Goal: Transaction & Acquisition: Purchase product/service

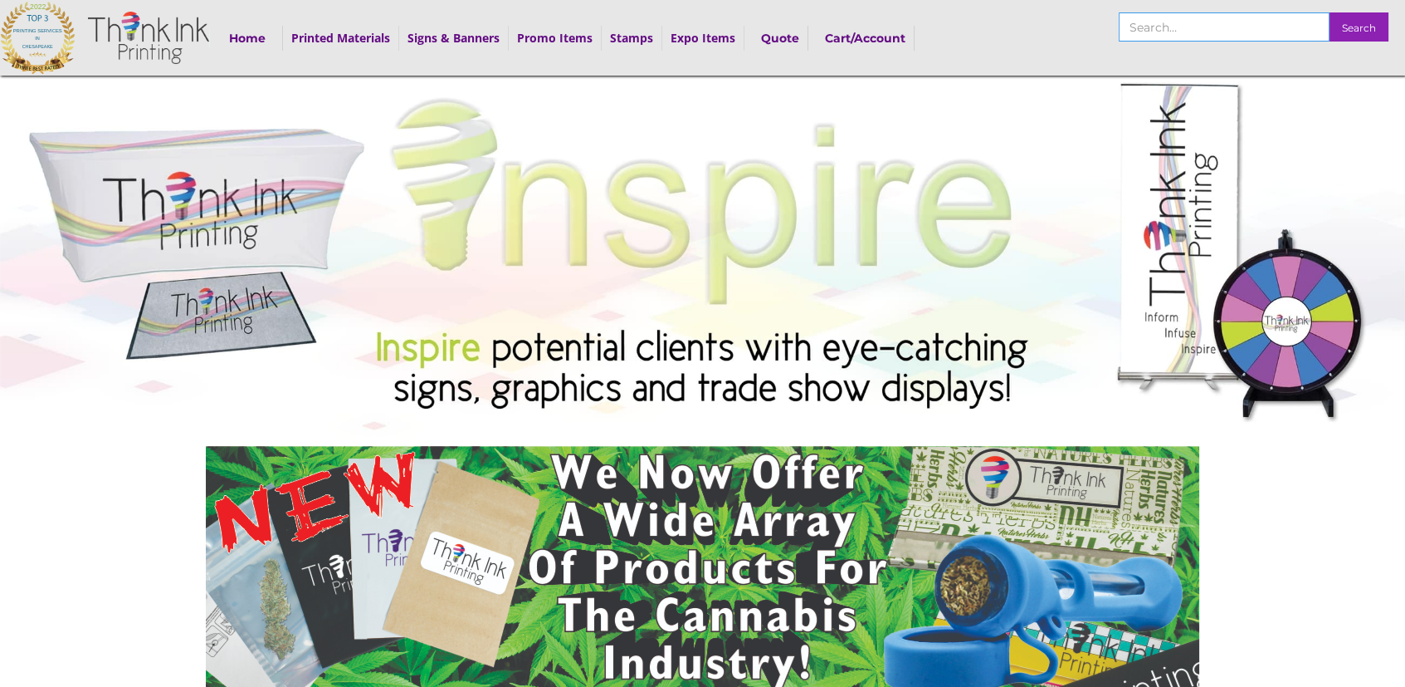
click at [1151, 21] on input "search" at bounding box center [1224, 26] width 211 height 29
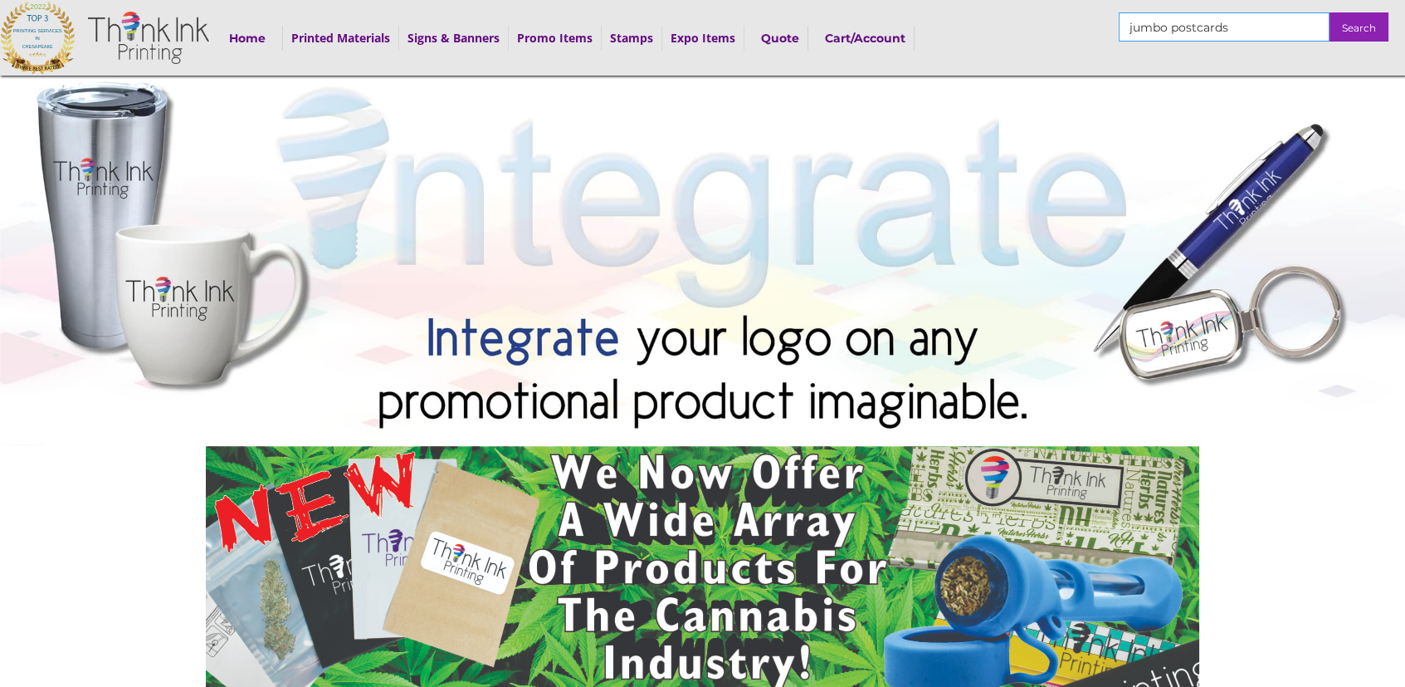
type input "jumbo postcards"
click at [1366, 22] on input "Search" at bounding box center [1359, 26] width 59 height 29
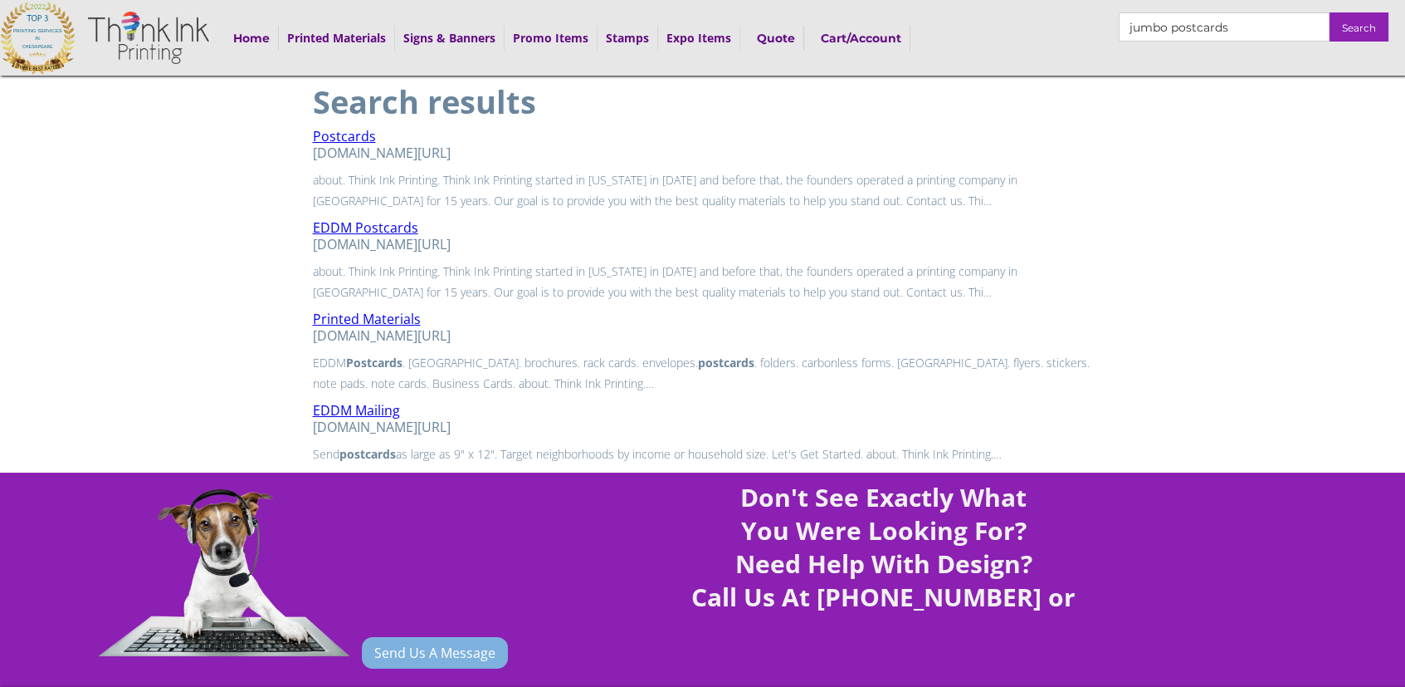
click at [336, 135] on link "Postcards" at bounding box center [344, 136] width 63 height 18
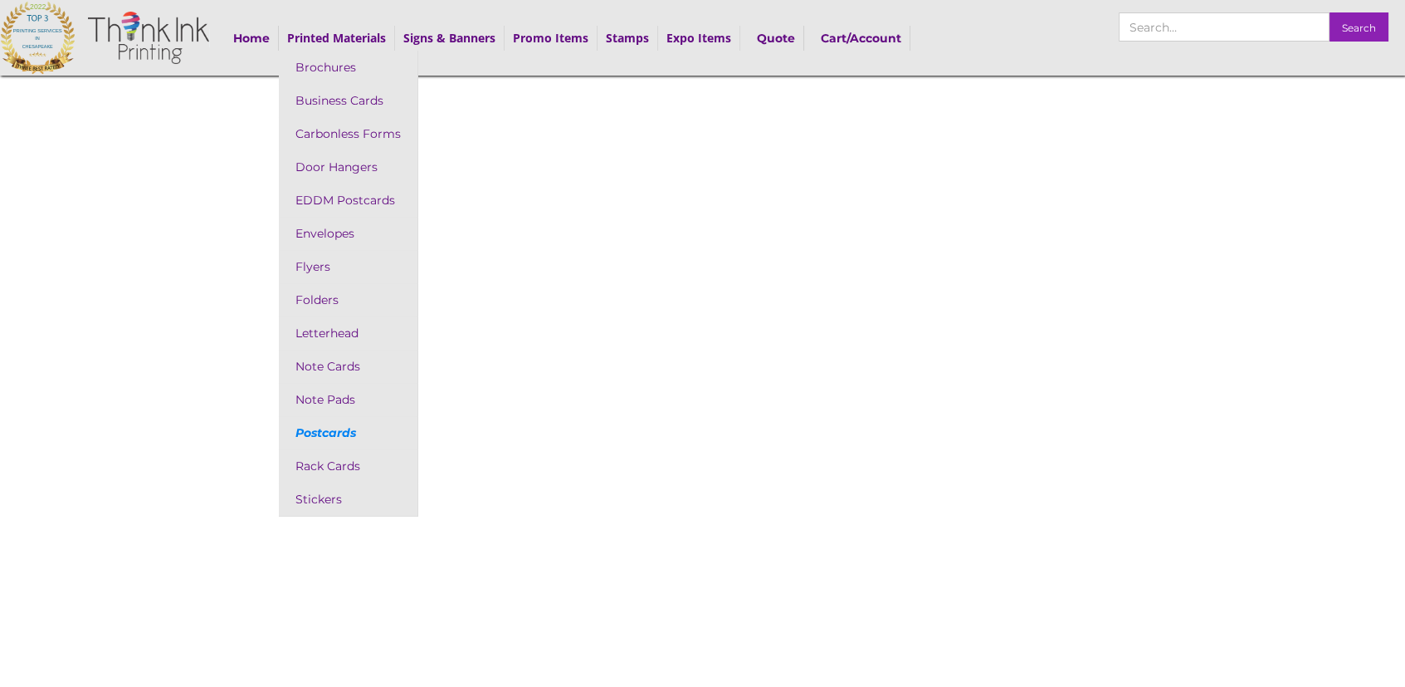
click at [320, 432] on link "Postcards" at bounding box center [348, 432] width 139 height 33
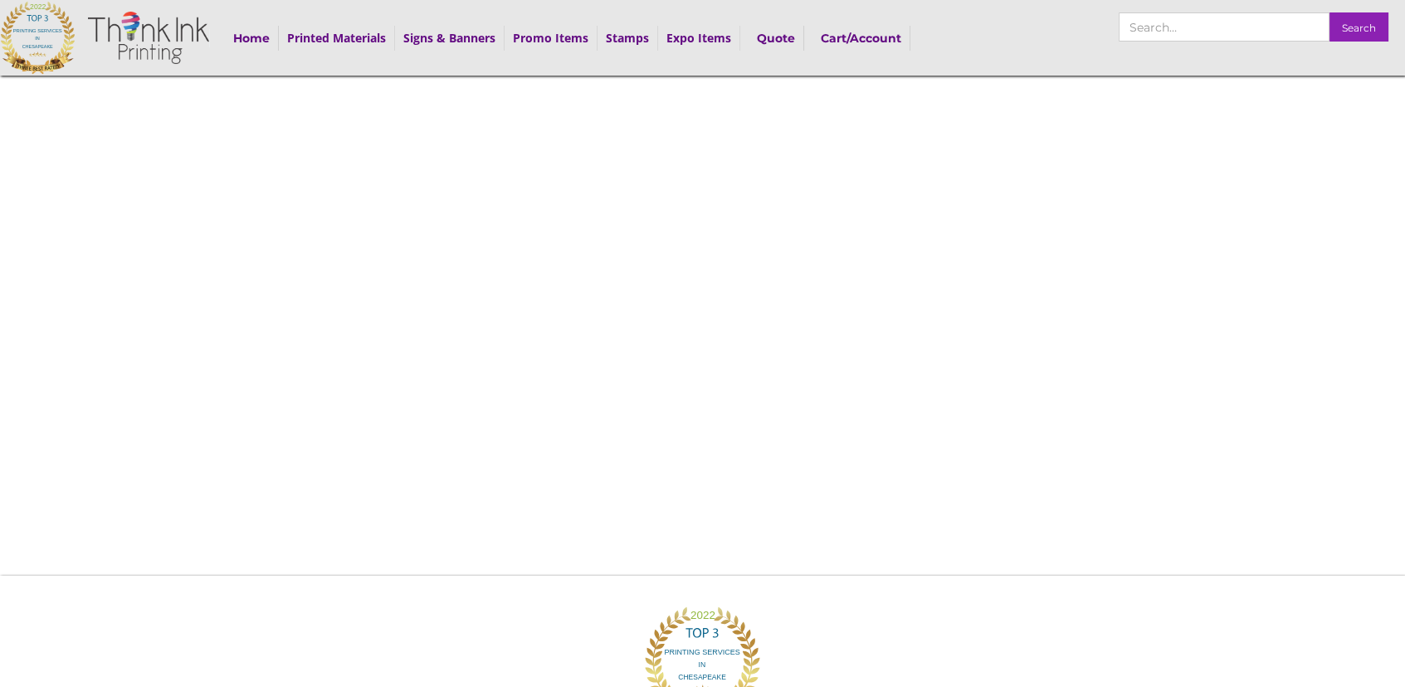
scroll to position [564, 0]
